Goal: Task Accomplishment & Management: Manage account settings

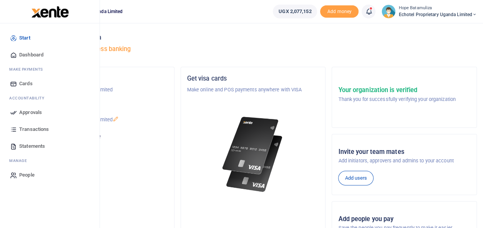
click at [33, 110] on span "Approvals" at bounding box center [30, 113] width 23 height 8
click at [33, 111] on span "Approvals" at bounding box center [30, 113] width 23 height 8
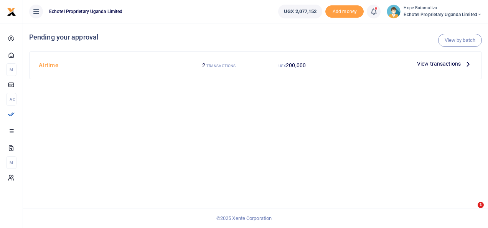
click at [467, 62] on icon at bounding box center [468, 64] width 8 height 8
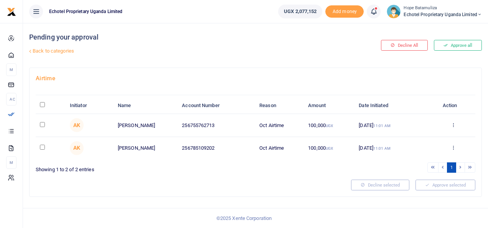
click at [40, 124] on input "checkbox" at bounding box center [42, 124] width 5 height 5
checkbox input "true"
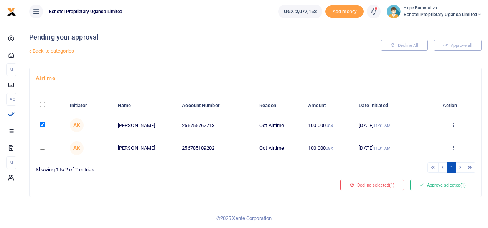
click at [42, 150] on td at bounding box center [51, 148] width 30 height 22
click at [42, 146] on input "checkbox" at bounding box center [42, 147] width 5 height 5
checkbox input "true"
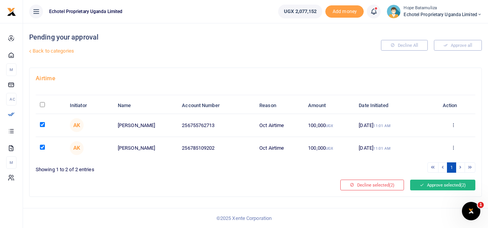
click at [441, 184] on button "Approve selected (2)" at bounding box center [442, 185] width 65 height 11
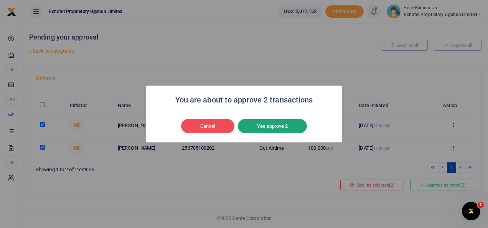
click at [276, 126] on button "Yes approve 2" at bounding box center [272, 126] width 69 height 15
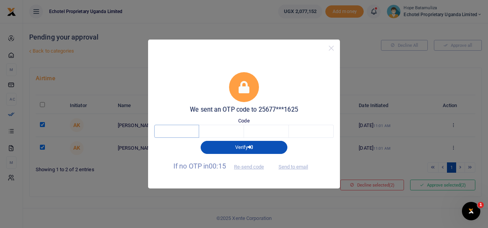
click at [189, 131] on input "text" at bounding box center [176, 131] width 45 height 13
type input "7"
type input "5"
type input "3"
type input "2"
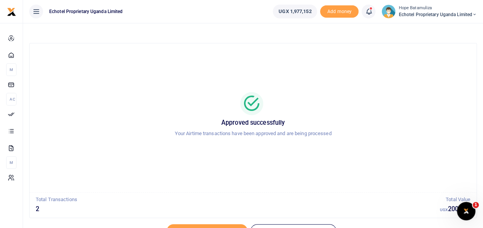
click at [475, 12] on icon at bounding box center [474, 14] width 5 height 5
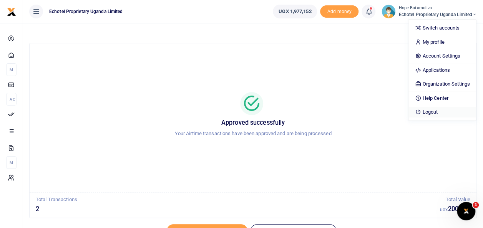
click at [438, 111] on link "Logout" at bounding box center [441, 112] width 67 height 11
